Goal: Task Accomplishment & Management: Use online tool/utility

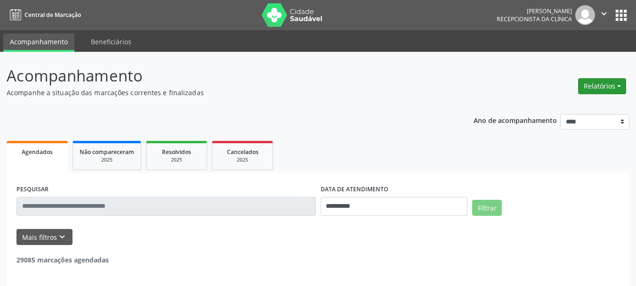
click at [585, 79] on button "Relatórios" at bounding box center [602, 86] width 48 height 16
click at [580, 107] on link "Agendamentos" at bounding box center [575, 106] width 101 height 13
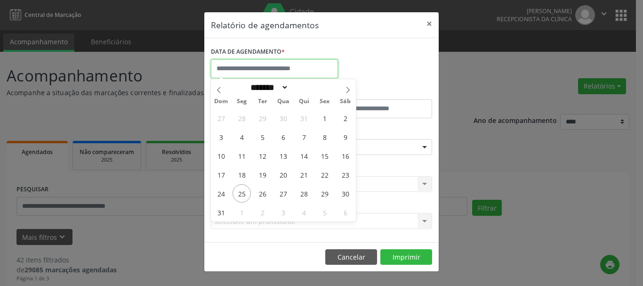
click at [266, 71] on input "text" at bounding box center [274, 68] width 127 height 19
click at [245, 193] on span "25" at bounding box center [241, 193] width 18 height 18
type input "**********"
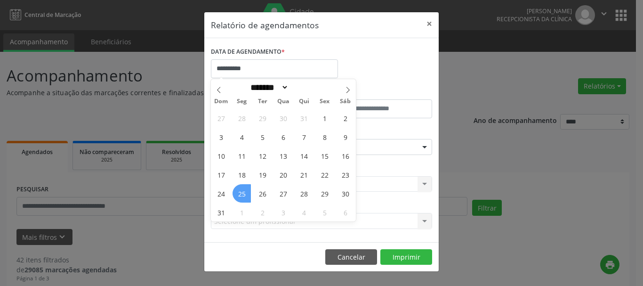
click at [245, 193] on span "25" at bounding box center [241, 193] width 18 height 18
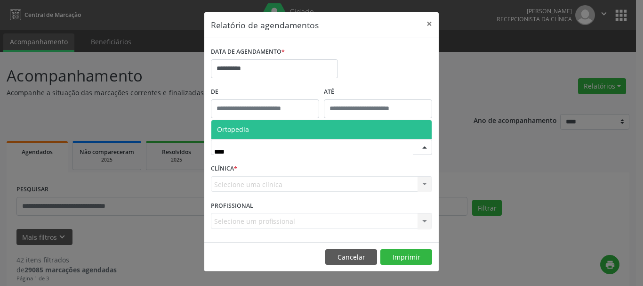
type input "*****"
click at [234, 128] on span "Ortopedia" at bounding box center [233, 129] width 32 height 9
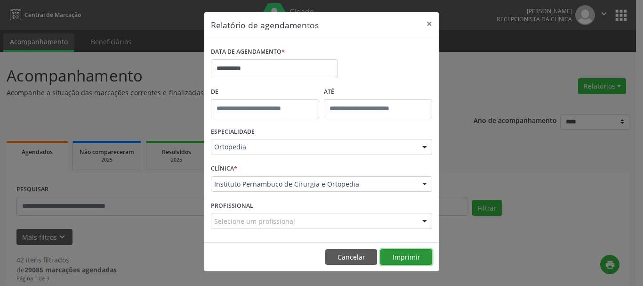
click at [406, 257] on button "Imprimir" at bounding box center [406, 257] width 52 height 16
click at [433, 22] on button "×" at bounding box center [429, 23] width 19 height 23
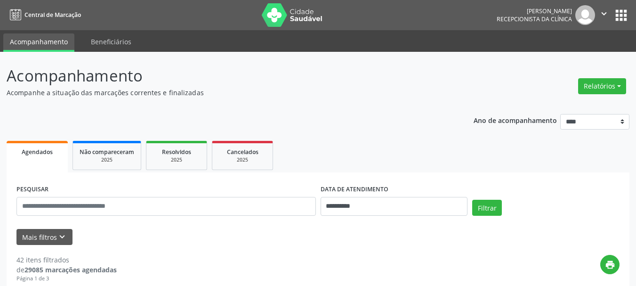
click at [604, 13] on icon "" at bounding box center [604, 13] width 10 height 10
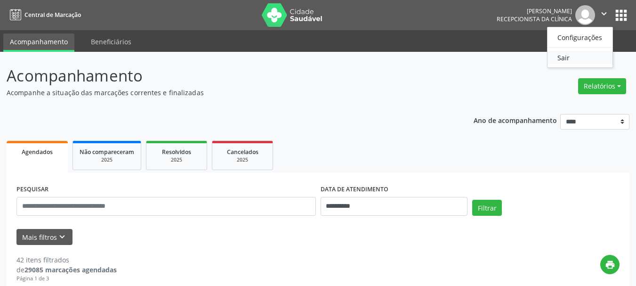
click at [565, 54] on link "Sair" at bounding box center [579, 57] width 65 height 13
